Goal: Find specific fact: Find specific fact

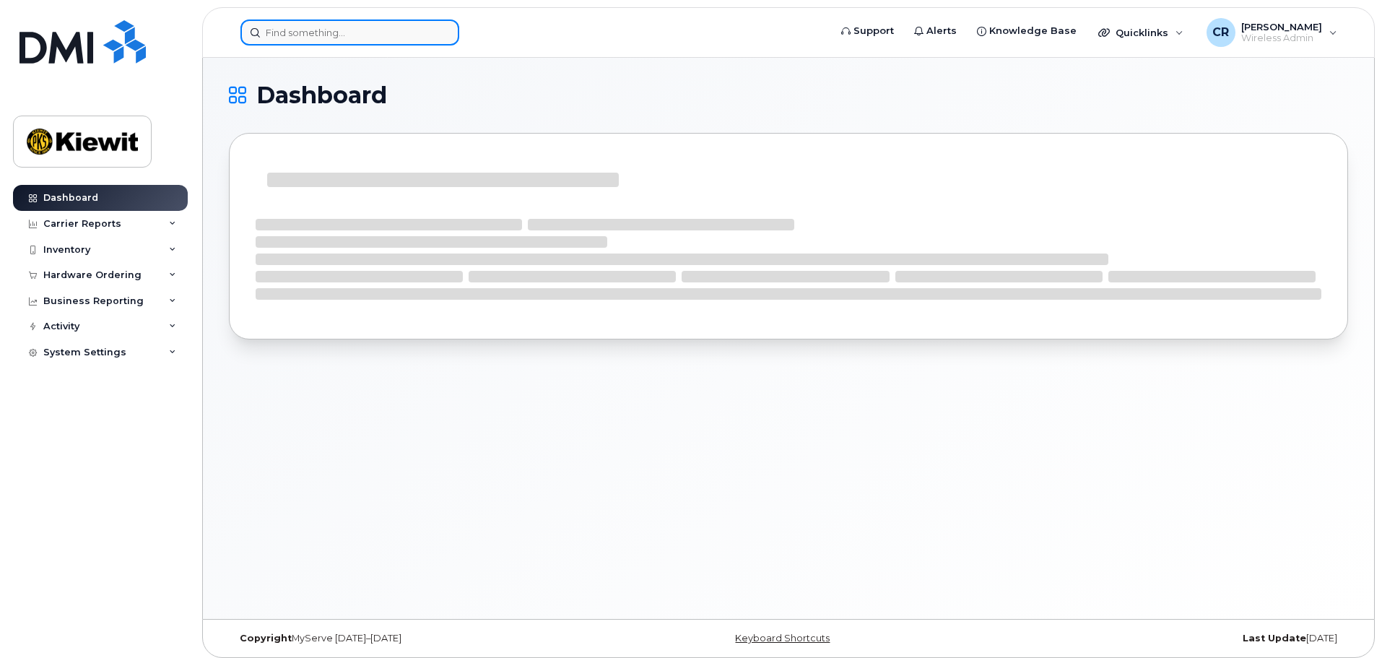
click at [389, 33] on input at bounding box center [349, 32] width 219 height 26
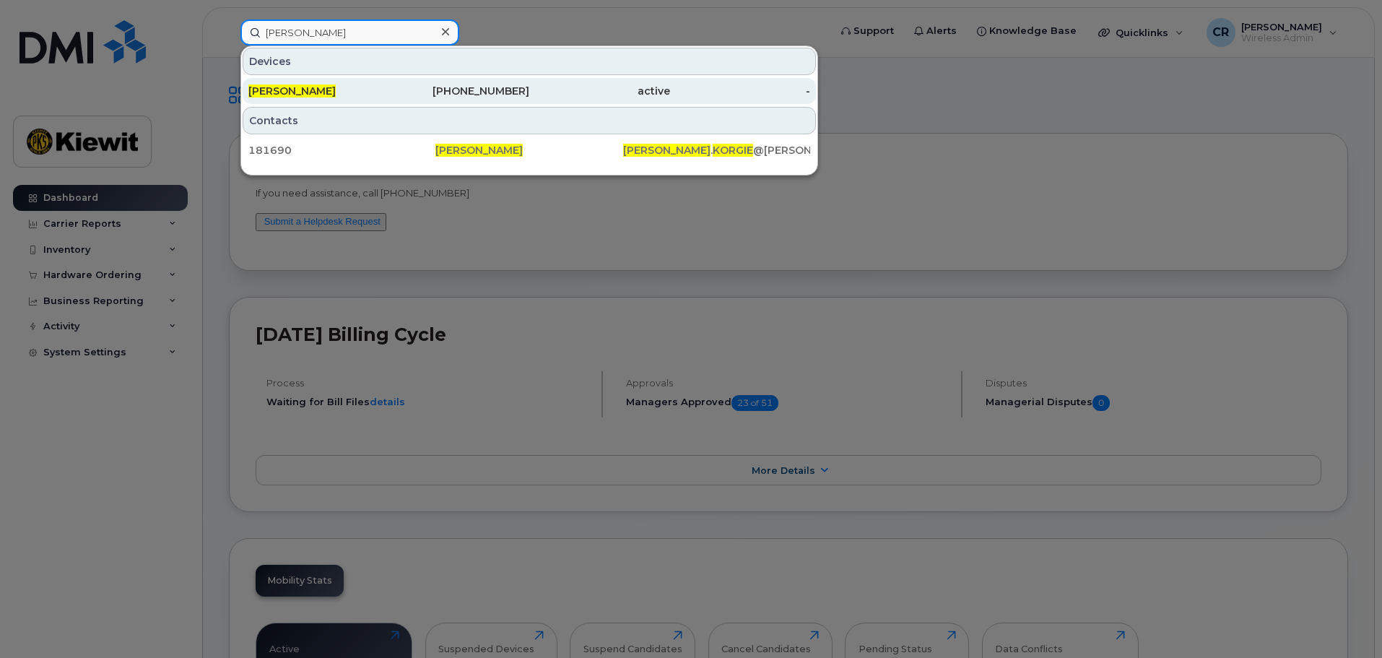
type input "[PERSON_NAME]"
click at [420, 95] on div "[PHONE_NUMBER]" at bounding box center [459, 91] width 141 height 14
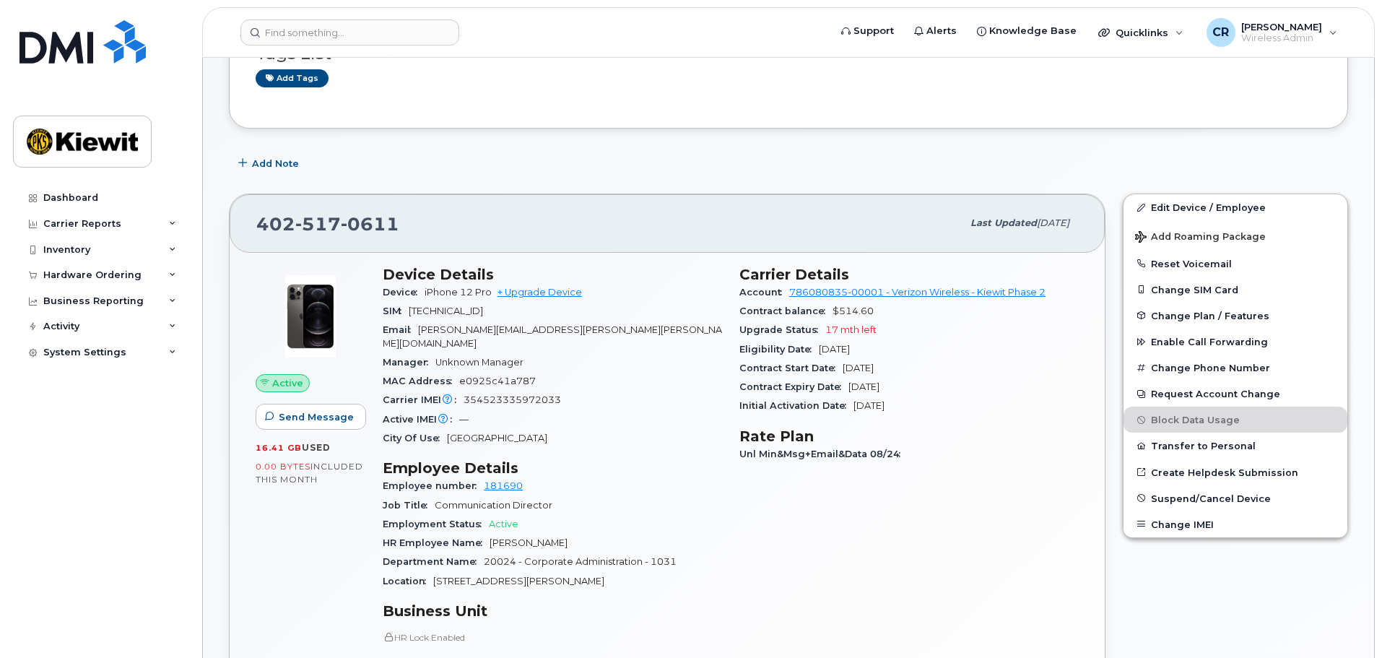
scroll to position [144, 0]
drag, startPoint x: 346, startPoint y: 39, endPoint x: 322, endPoint y: 23, distance: 28.6
click at [334, 31] on input at bounding box center [349, 32] width 219 height 26
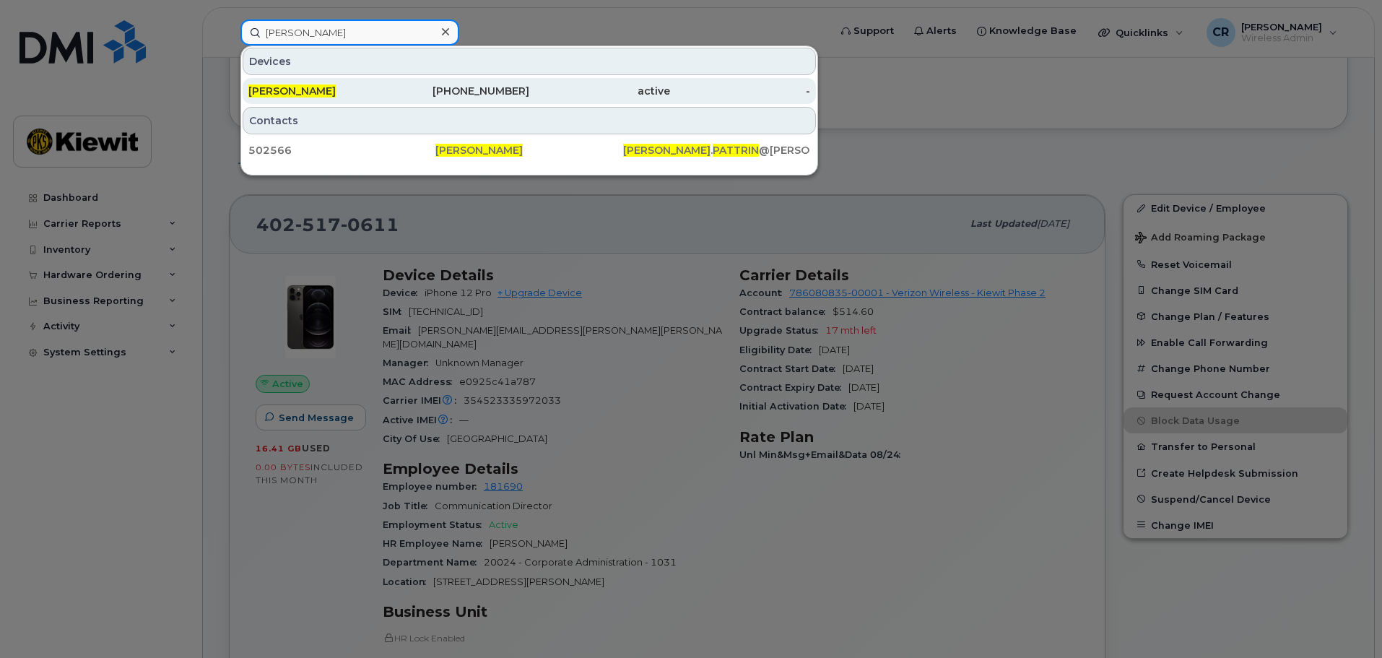
type input "sarah pattrin"
click at [349, 98] on div "[PERSON_NAME]" at bounding box center [318, 91] width 141 height 26
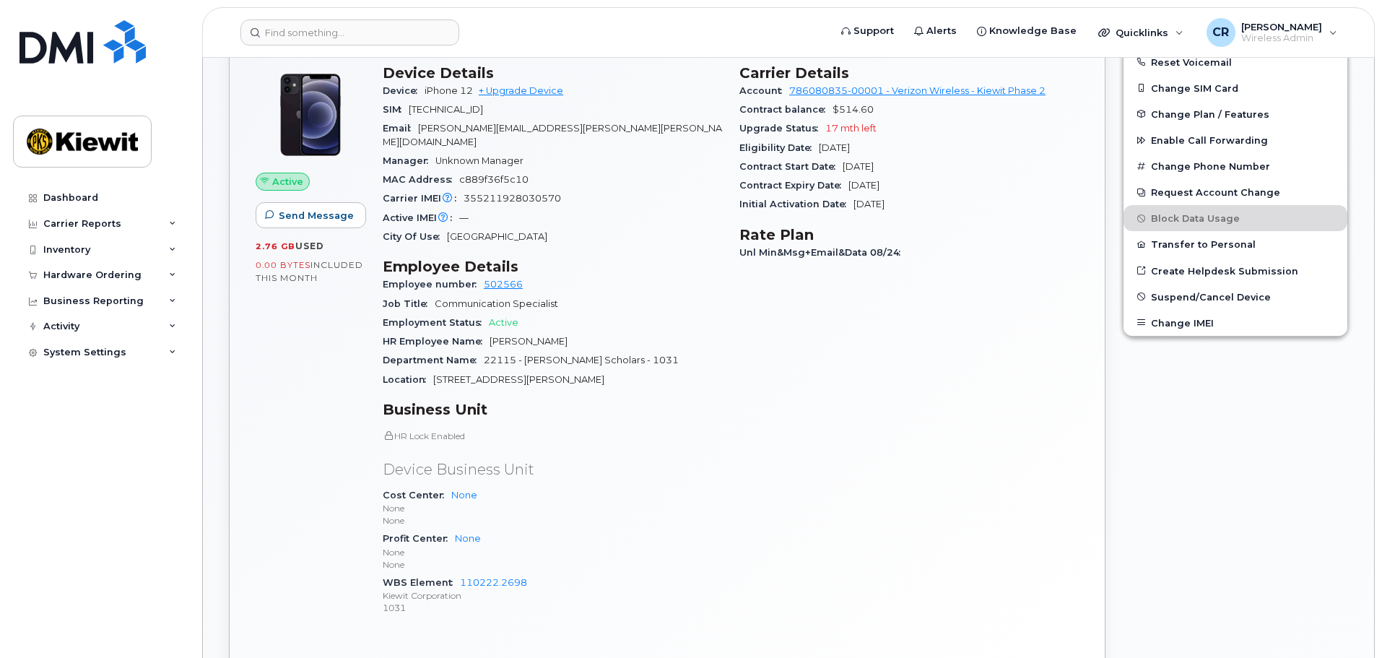
scroll to position [348, 0]
drag, startPoint x: 538, startPoint y: 567, endPoint x: 458, endPoint y: 572, distance: 79.5
click at [458, 572] on div "WBS Element 110222.2698 [PERSON_NAME] Corporation 1031" at bounding box center [552, 594] width 339 height 44
copy link "110222.2698"
